Goal: Check status: Check status

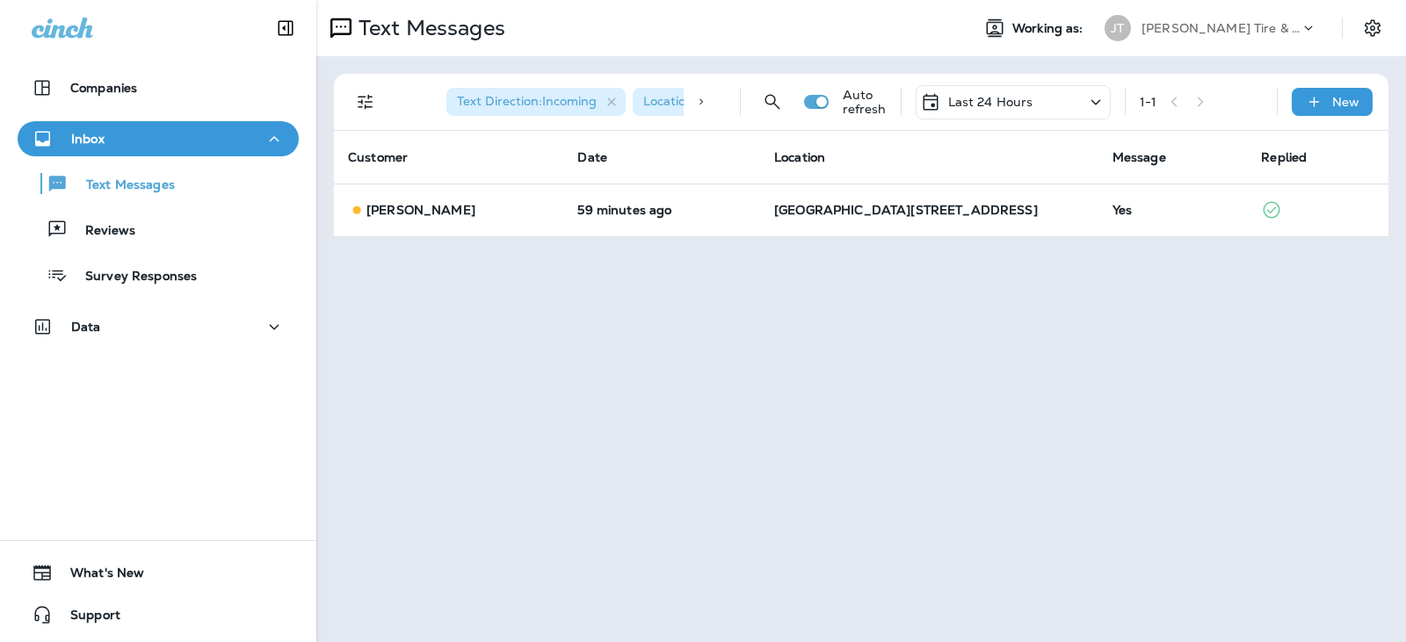
click at [1066, 102] on div "Last 24 Hours" at bounding box center [1012, 102] width 195 height 34
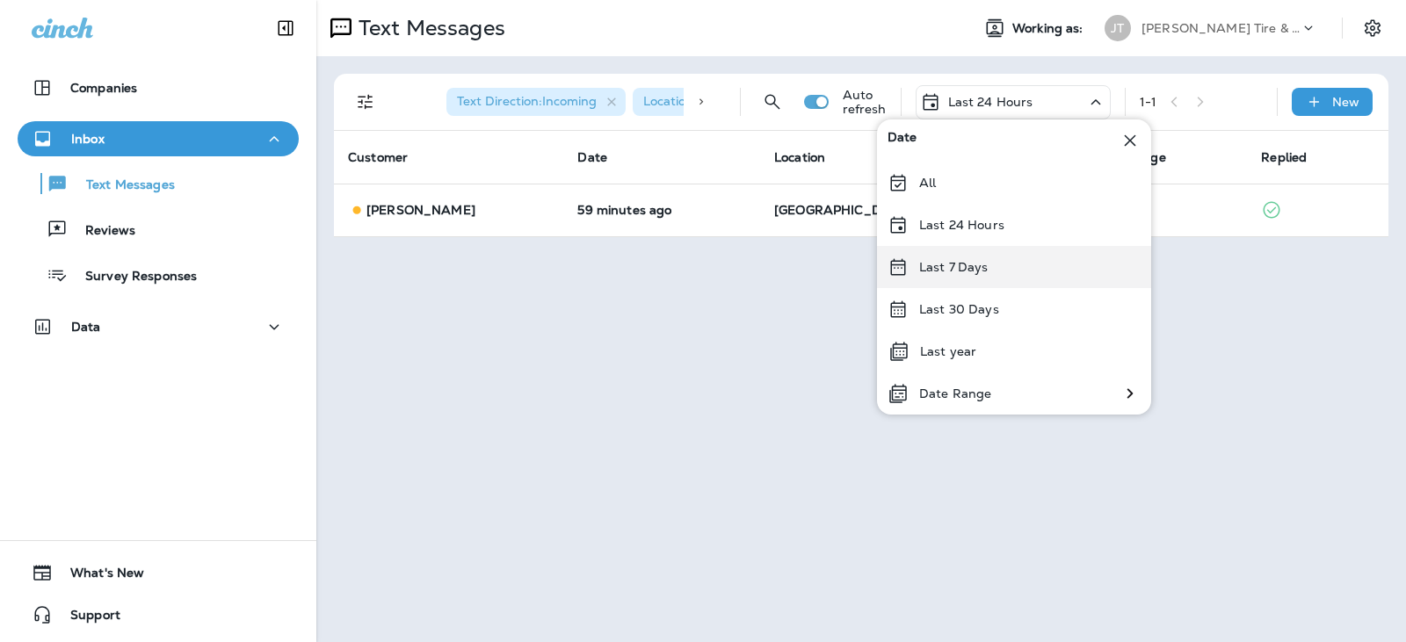
click at [957, 261] on p "Last 7 Days" at bounding box center [953, 267] width 69 height 14
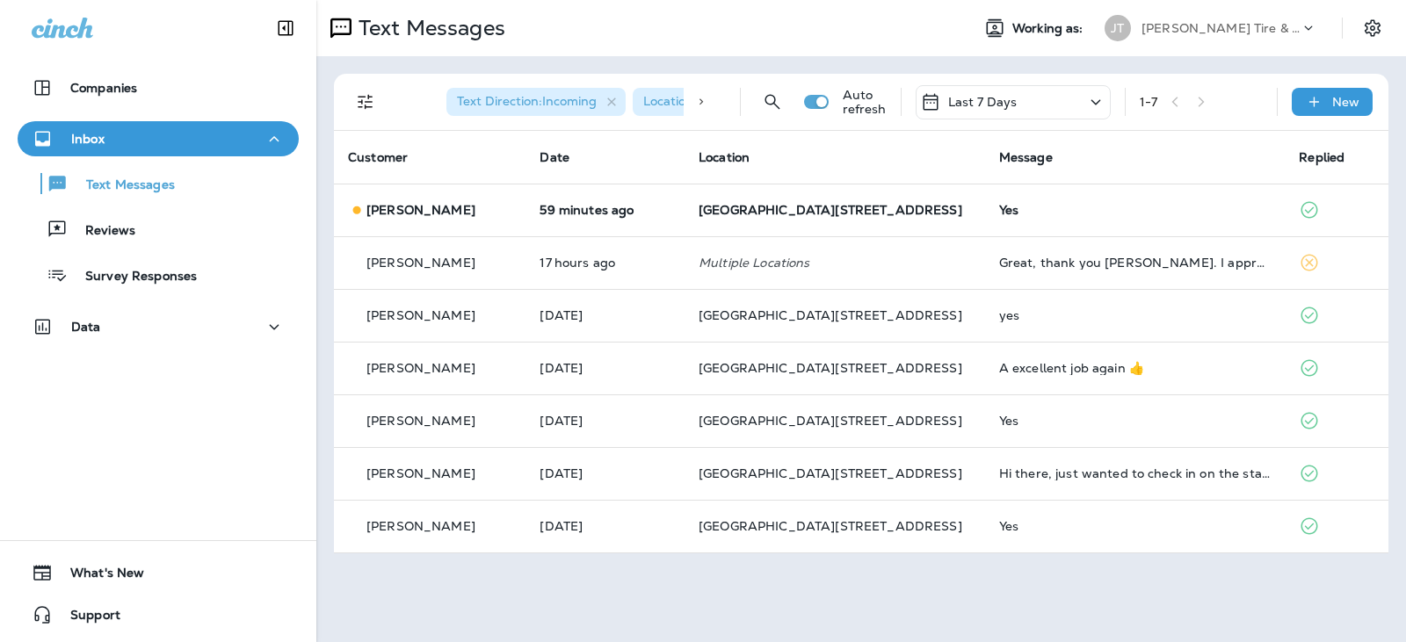
click at [1000, 97] on p "Last 7 Days" at bounding box center [982, 102] width 69 height 14
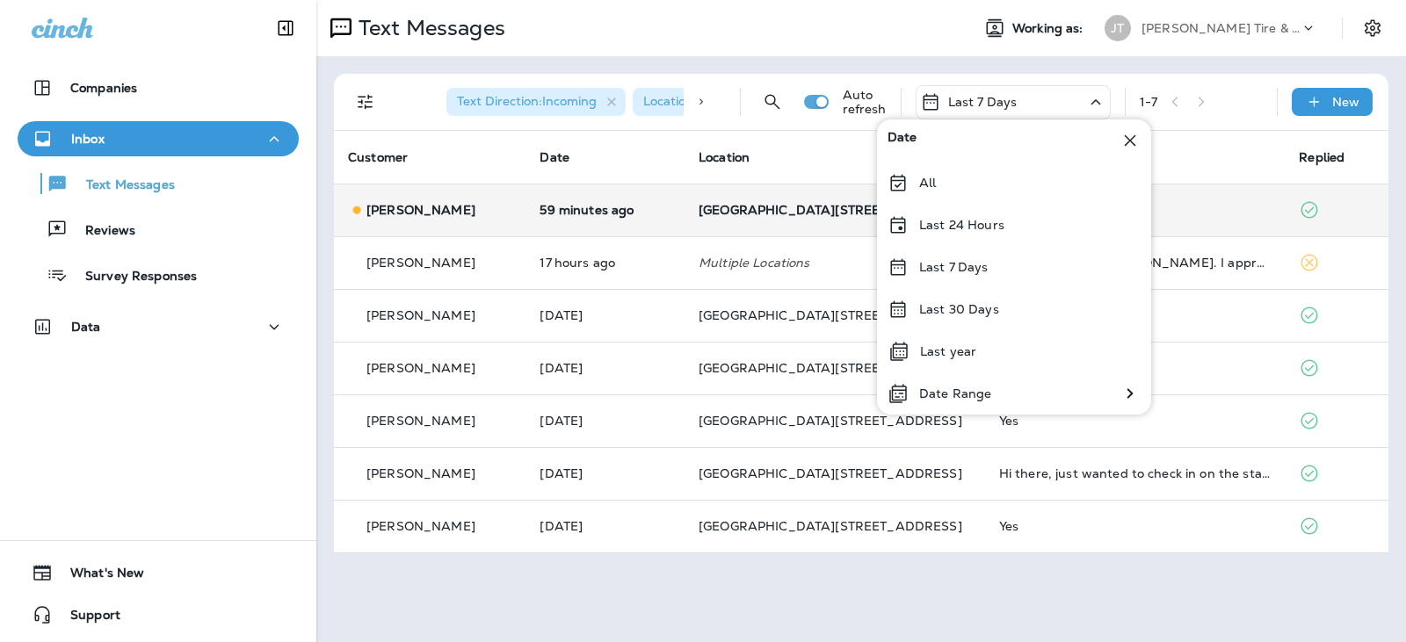
click at [785, 192] on td "[GEOGRAPHIC_DATA][STREET_ADDRESS]" at bounding box center [834, 210] width 300 height 53
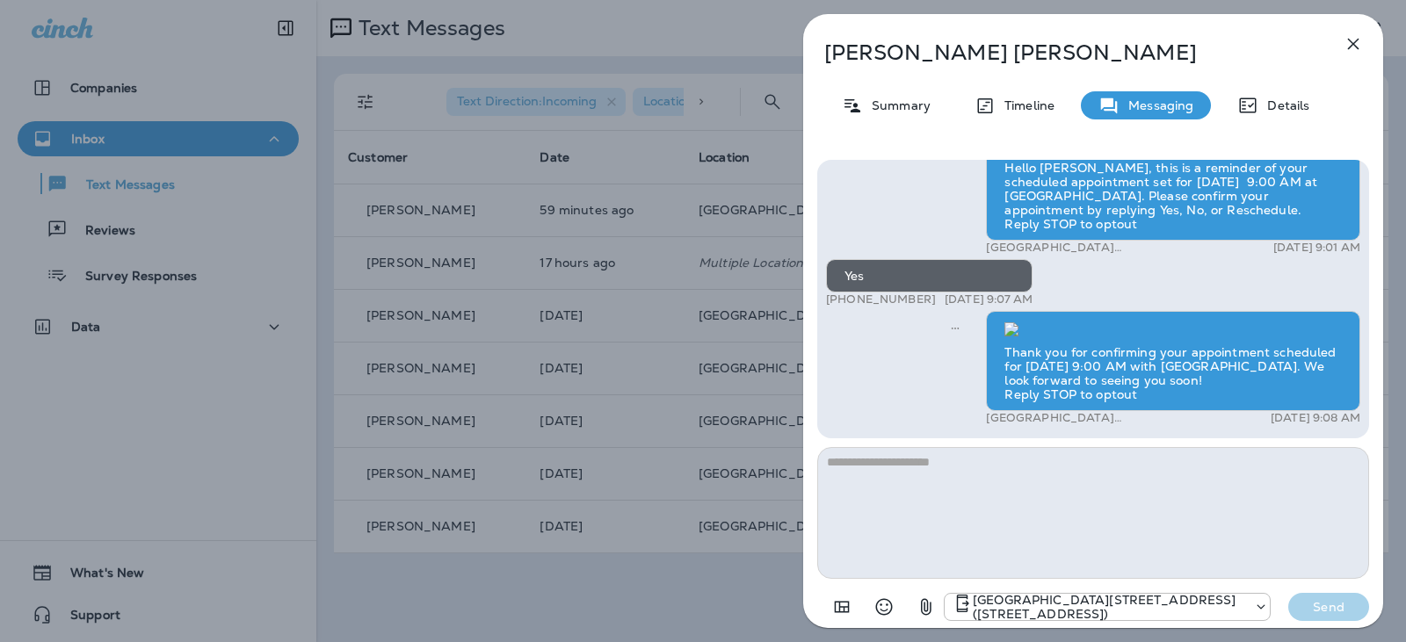
click at [1343, 49] on icon "button" at bounding box center [1352, 43] width 21 height 21
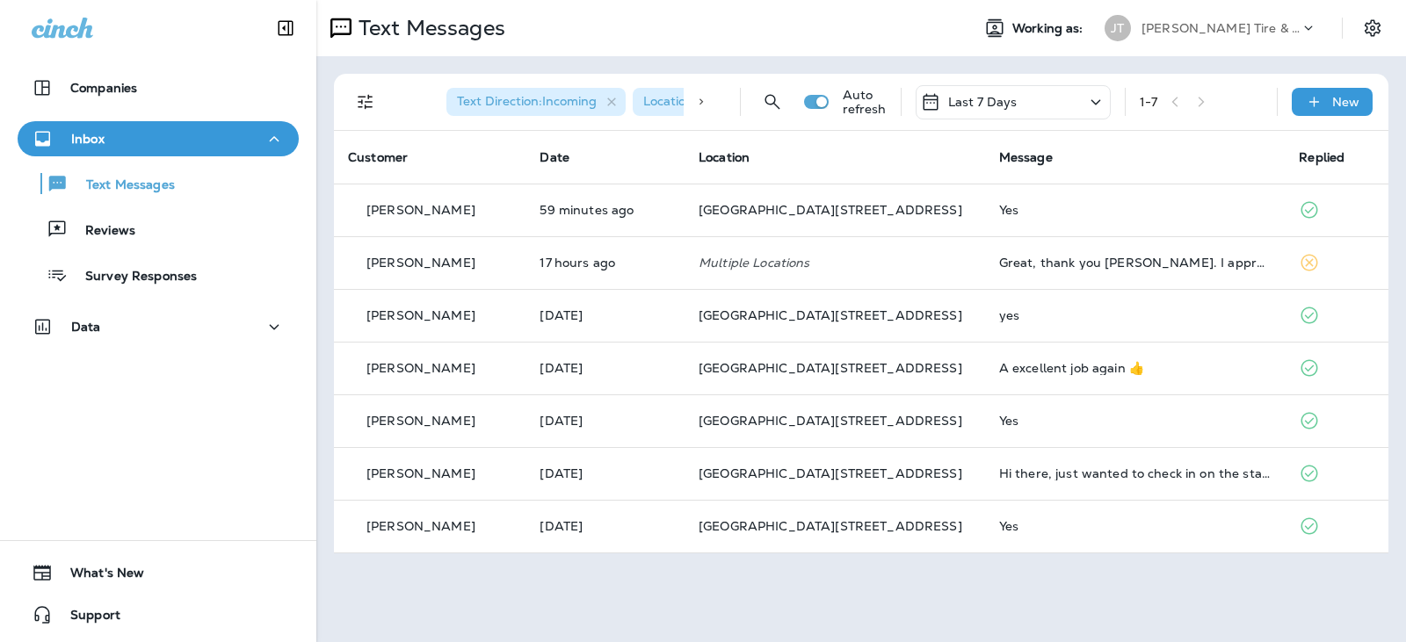
click at [1036, 97] on div "Last 7 Days" at bounding box center [1012, 102] width 195 height 34
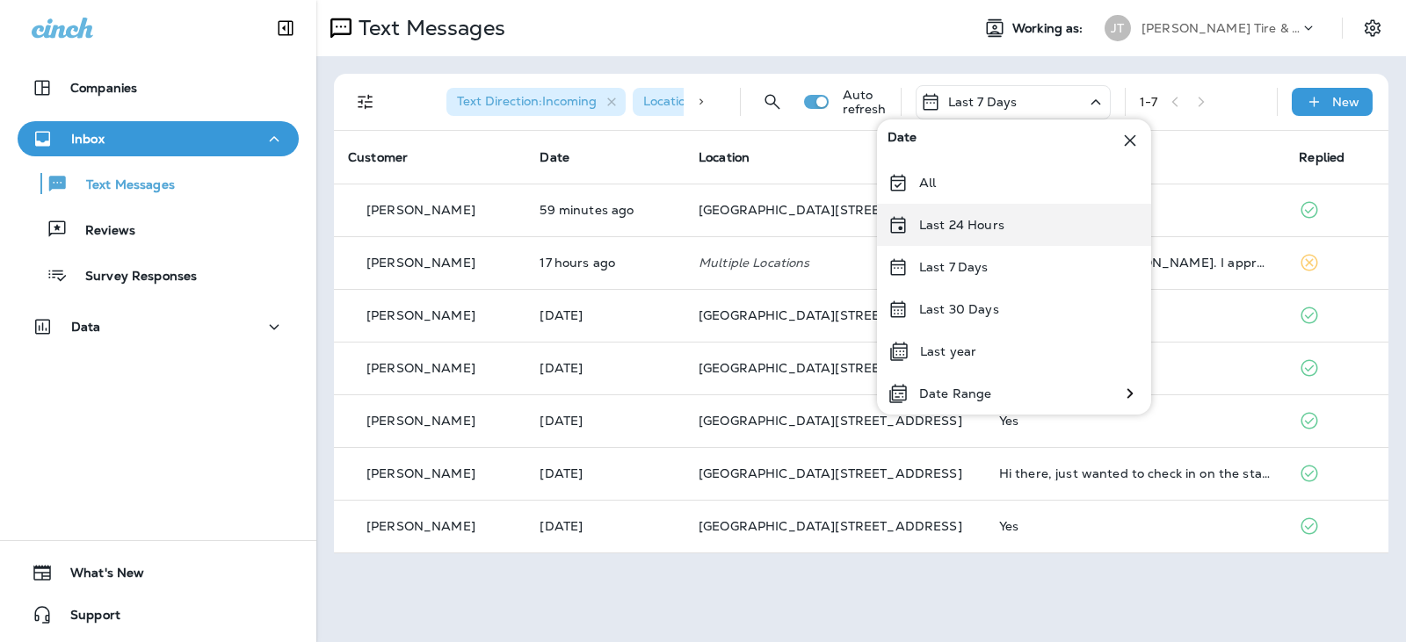
click at [970, 229] on p "Last 24 Hours" at bounding box center [961, 225] width 85 height 14
